Goal: Complete application form

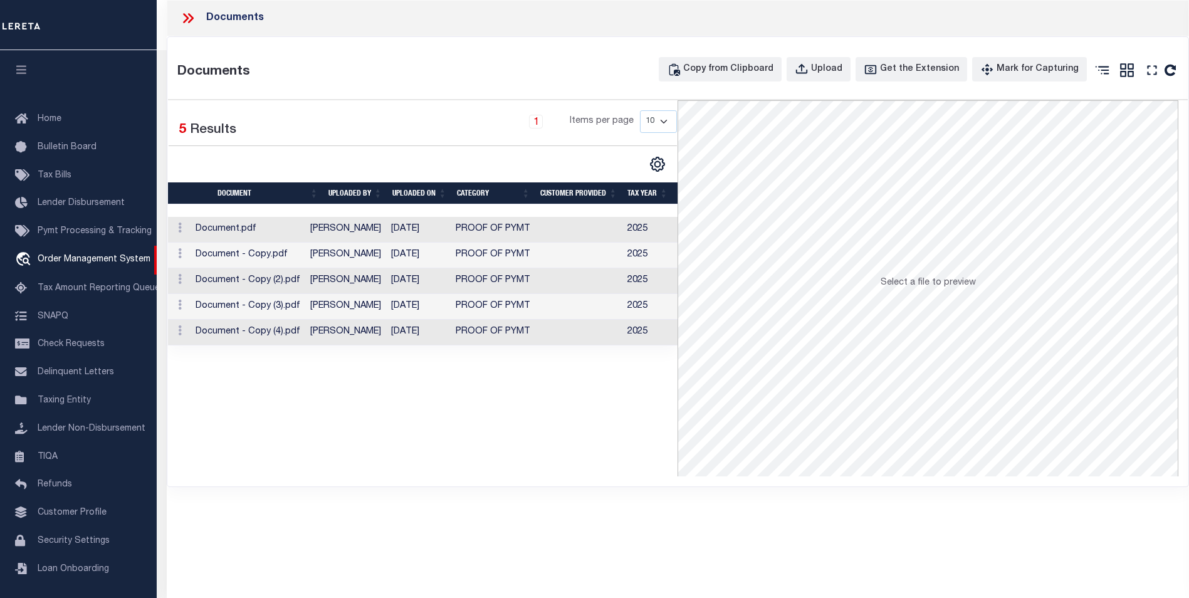
select select "9845"
select select "4117"
select select "100"
select select "NonEscrow"
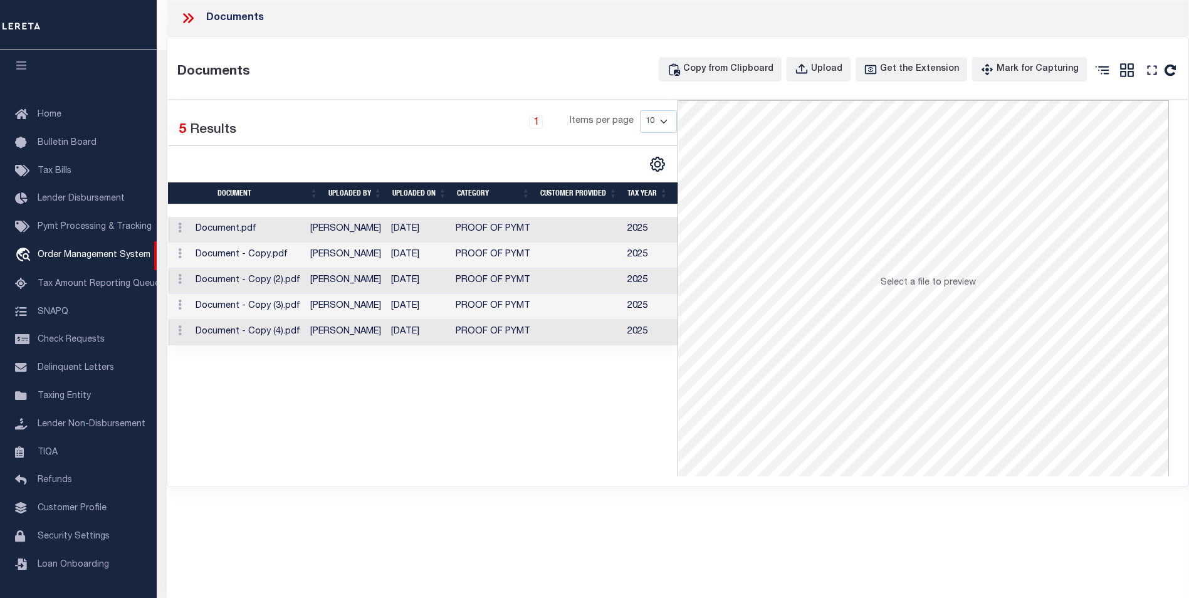
drag, startPoint x: 51, startPoint y: 0, endPoint x: 251, endPoint y: 453, distance: 495.5
click at [251, 453] on div "Selected 5 Results 1 Items per page 10 25 50 100" at bounding box center [423, 288] width 510 height 376
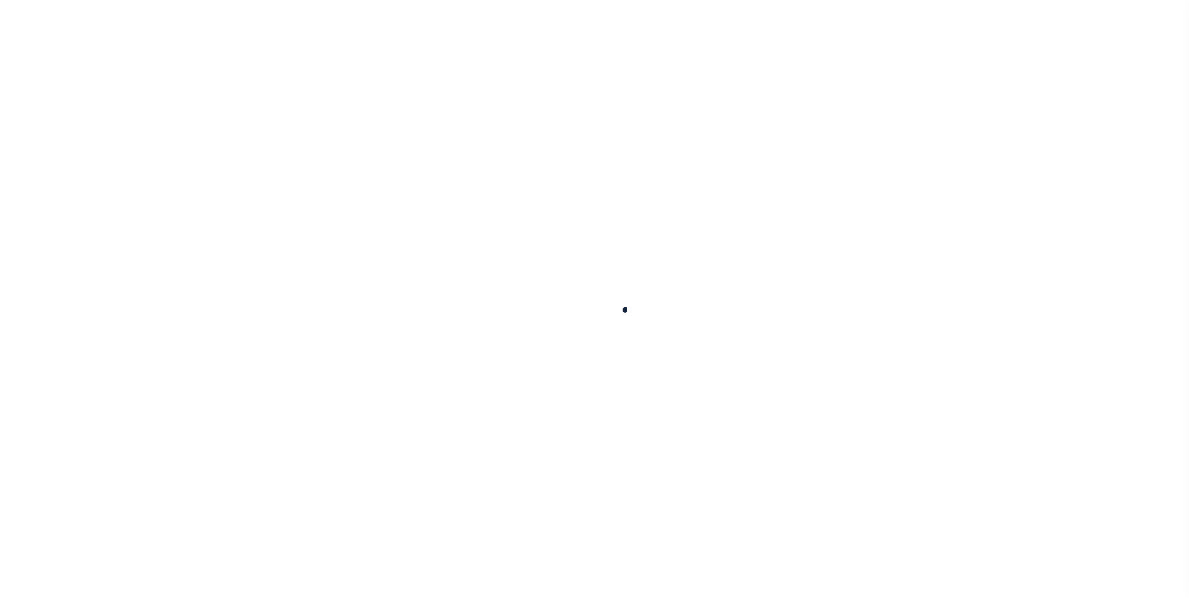
scroll to position [4, 0]
type input "500726200"
type input "Khaled I Jaroun"
select select
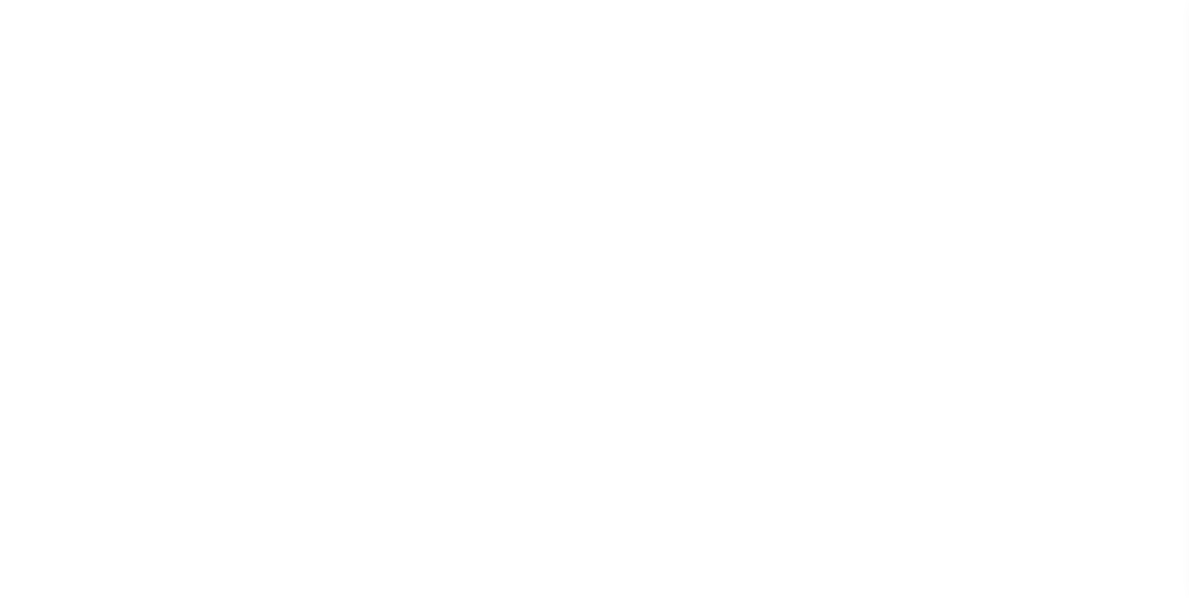
select select "100"
select select "NonEscrow"
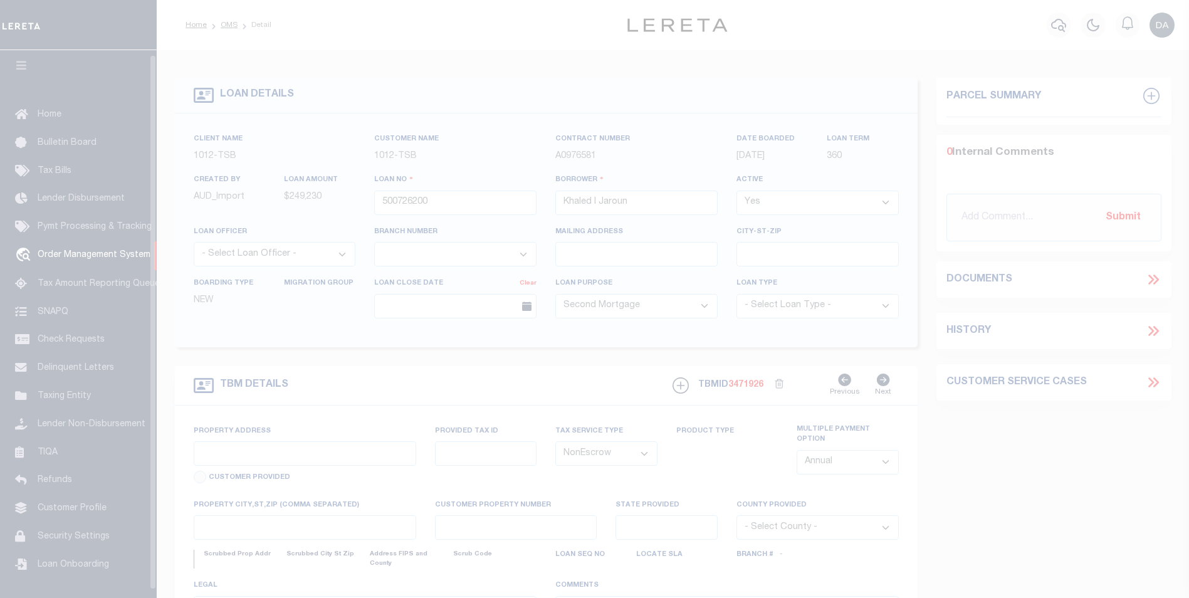
select select "9845"
select select "4117"
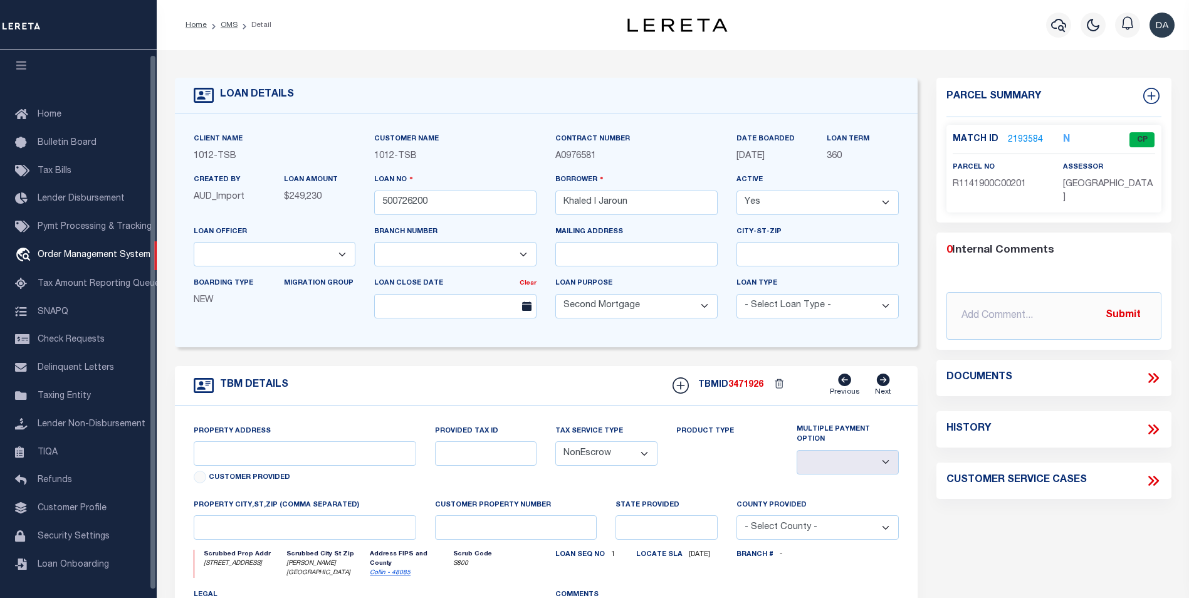
type input "[STREET_ADDRESS]"
select select
type input "[PERSON_NAME][GEOGRAPHIC_DATA]"
type input "[GEOGRAPHIC_DATA]"
select select
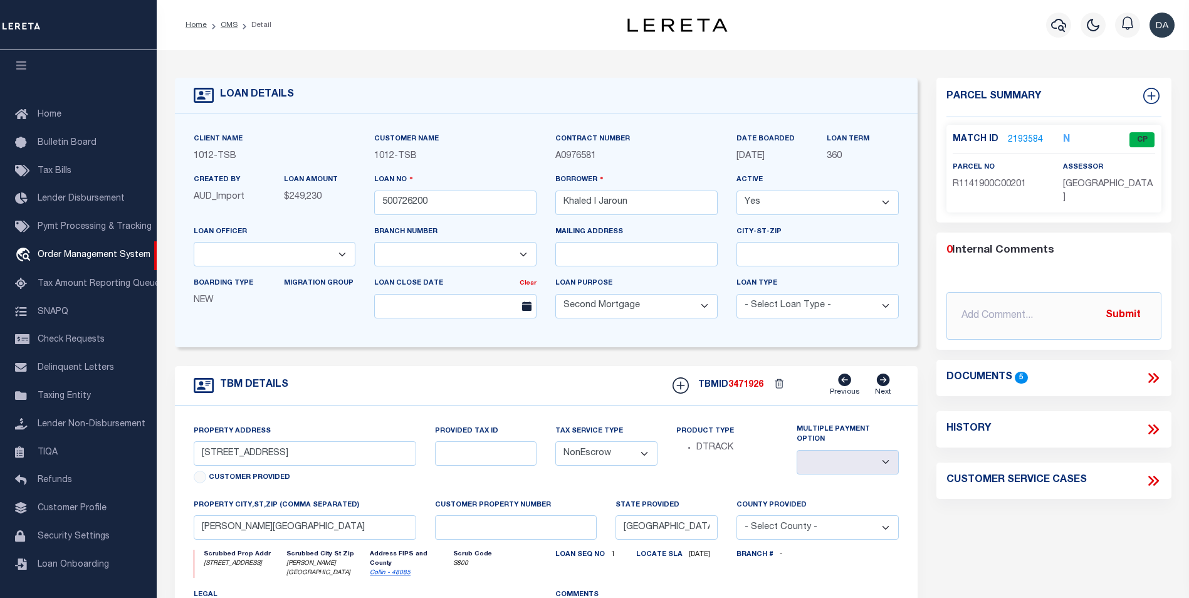
click at [1145, 370] on icon at bounding box center [1153, 378] width 16 height 16
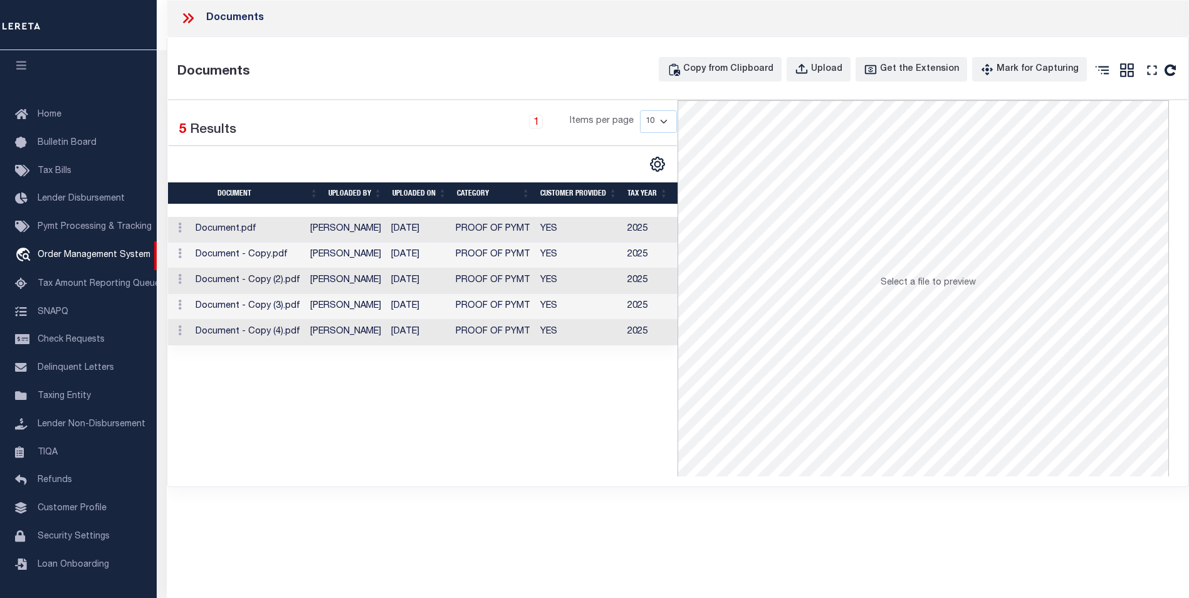
click at [979, 16] on div "Documents" at bounding box center [678, 18] width 1023 height 36
